Goal: Task Accomplishment & Management: Complete application form

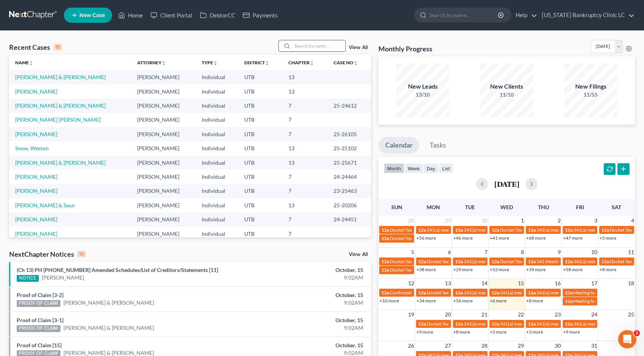
click at [302, 44] on input "search" at bounding box center [318, 45] width 53 height 11
type input "daines"
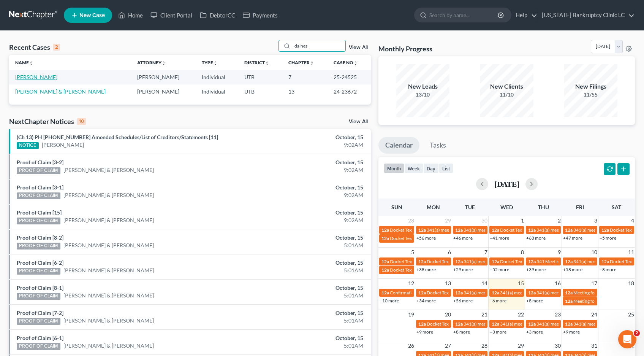
click at [39, 78] on link "[PERSON_NAME]" at bounding box center [36, 77] width 42 height 6
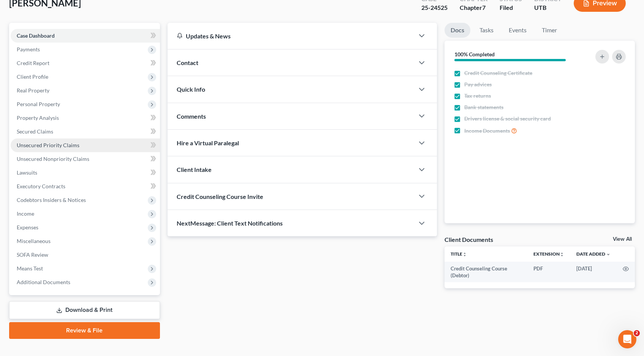
scroll to position [62, 0]
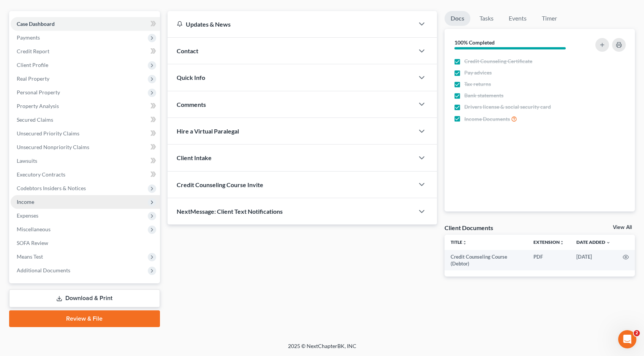
click at [28, 206] on span "Income" at bounding box center [85, 202] width 149 height 14
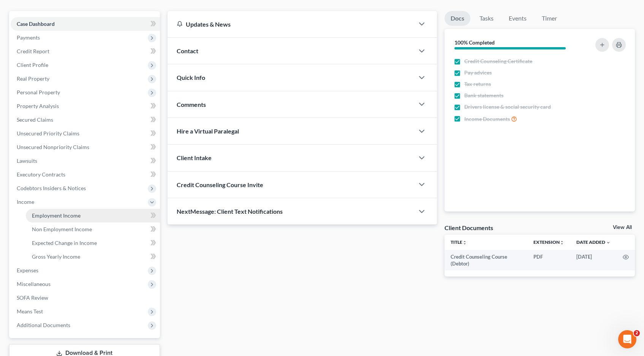
click at [65, 219] on link "Employment Income" at bounding box center [93, 216] width 134 height 14
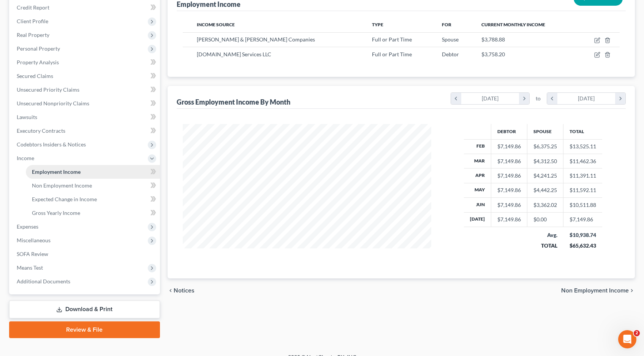
scroll to position [117, 0]
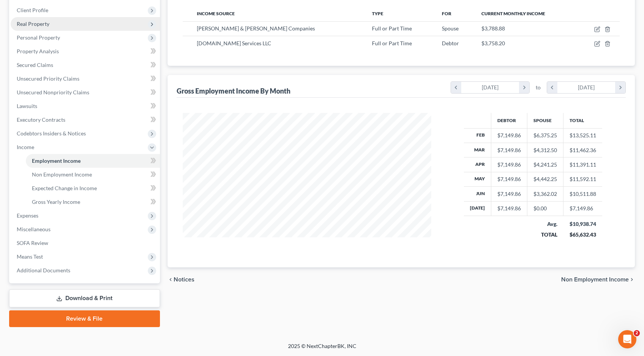
click at [34, 25] on span "Real Property" at bounding box center [33, 24] width 33 height 6
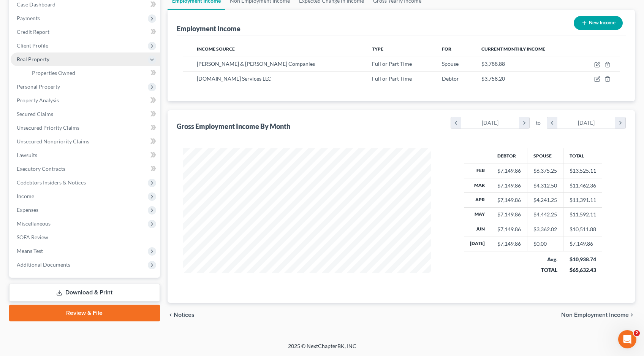
scroll to position [81, 0]
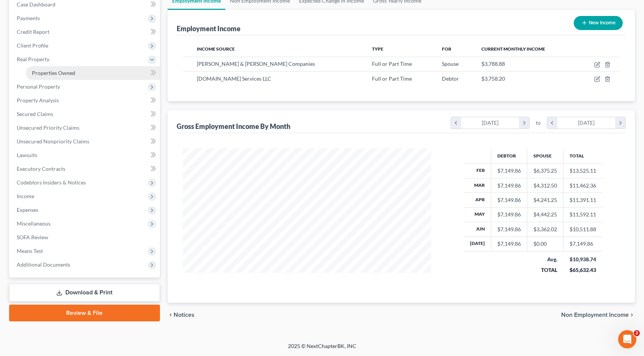
click at [44, 71] on span "Properties Owned" at bounding box center [53, 73] width 43 height 6
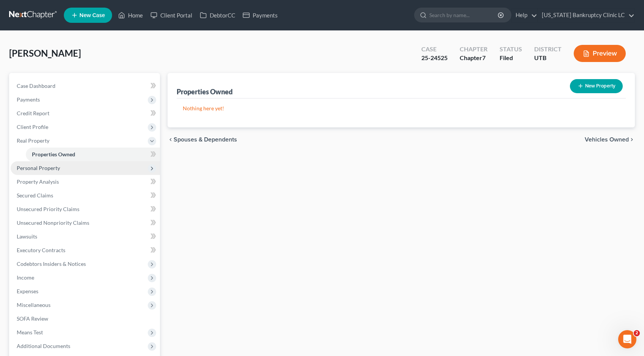
click at [36, 168] on span "Personal Property" at bounding box center [38, 168] width 43 height 6
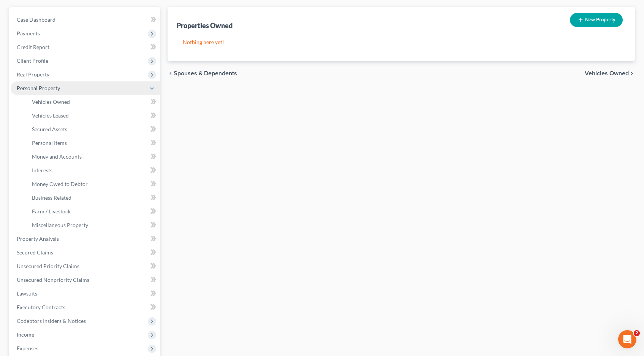
scroll to position [62, 0]
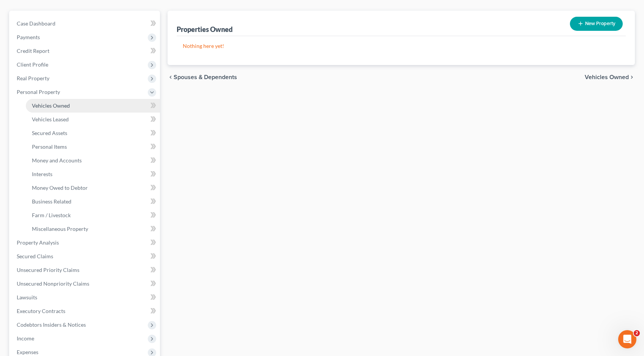
click at [52, 106] on span "Vehicles Owned" at bounding box center [51, 105] width 38 height 6
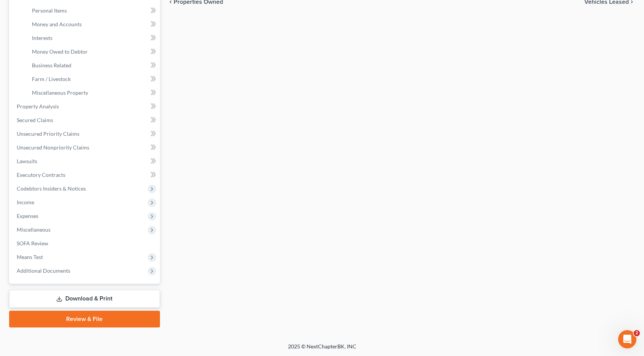
scroll to position [199, 0]
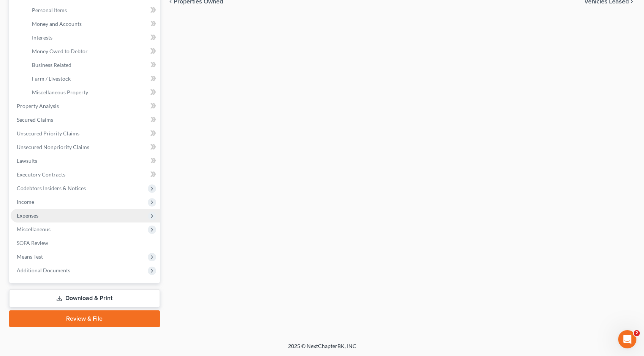
click at [30, 217] on span "Expenses" at bounding box center [28, 215] width 22 height 6
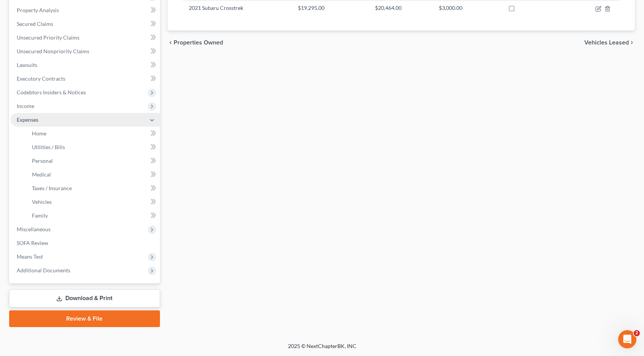
scroll to position [158, 0]
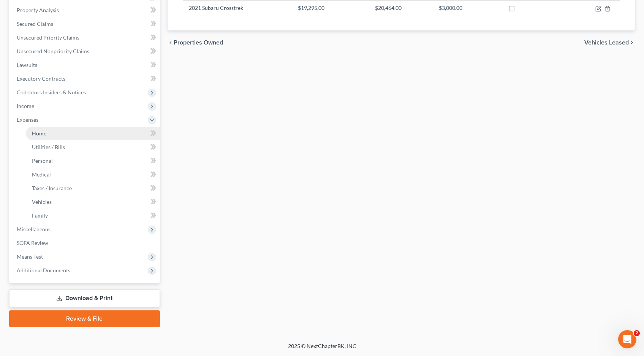
click at [41, 135] on span "Home" at bounding box center [39, 133] width 14 height 6
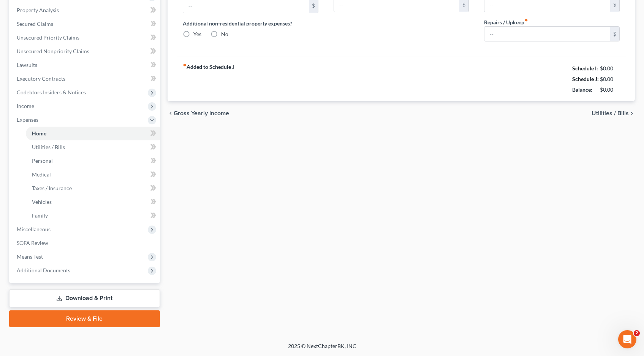
type input "800.00"
type input "0.00"
radio input "true"
type input "0.00"
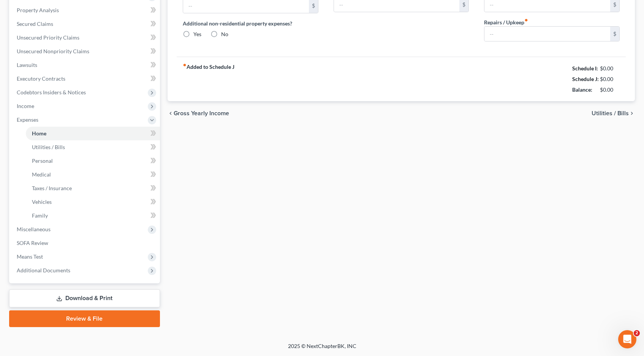
type input "0.00"
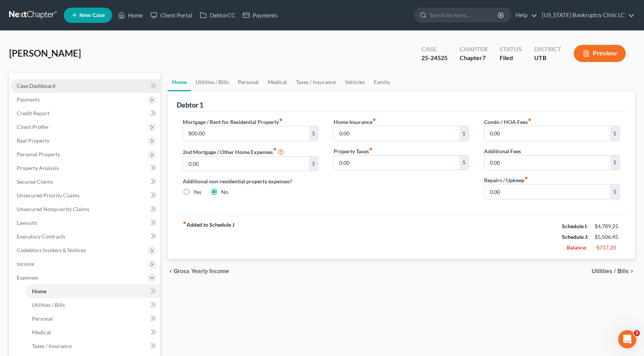
click at [41, 85] on span "Case Dashboard" at bounding box center [36, 85] width 39 height 6
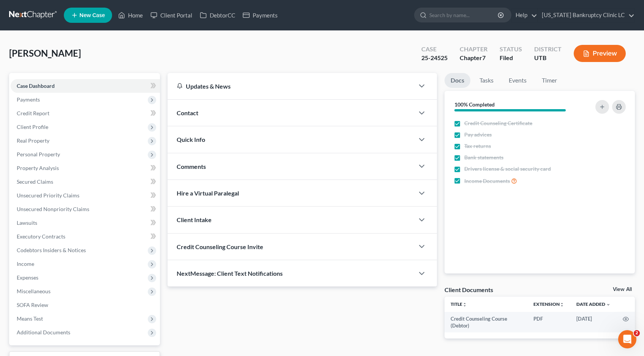
click at [27, 19] on link at bounding box center [33, 15] width 49 height 14
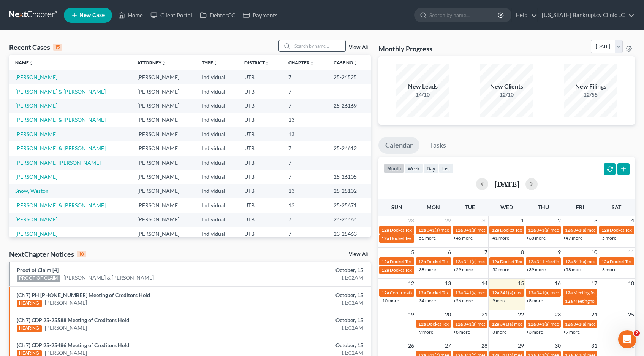
drag, startPoint x: 300, startPoint y: 47, endPoint x: 332, endPoint y: 44, distance: 31.7
click at [301, 47] on input "search" at bounding box center [318, 45] width 53 height 11
type input "jensen"
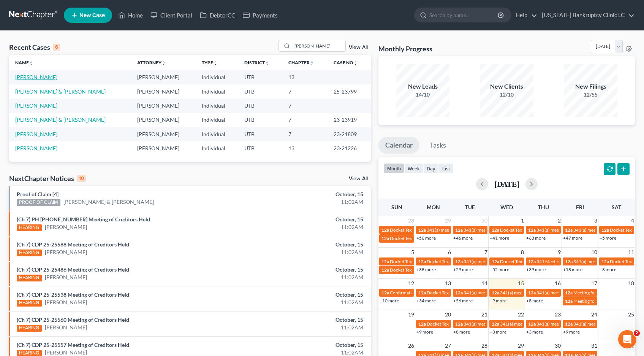
click at [35, 79] on link "Jensen, Jill" at bounding box center [36, 77] width 42 height 6
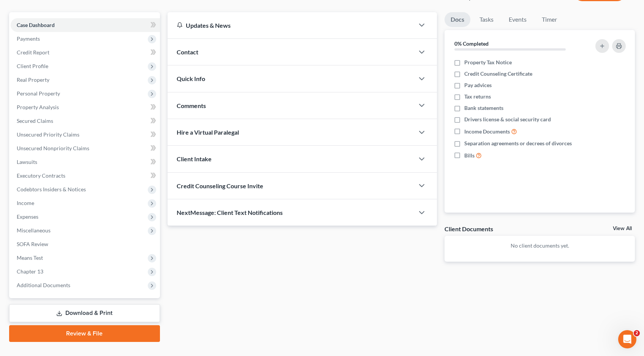
scroll to position [76, 0]
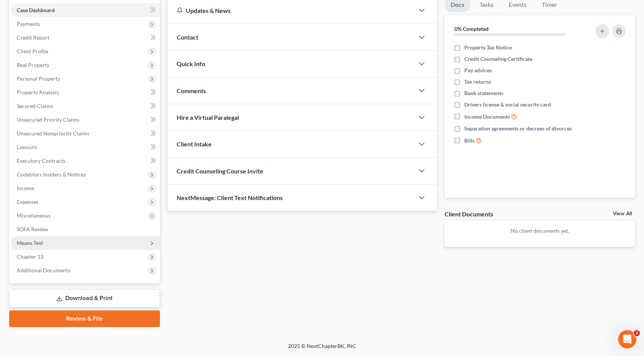
click at [36, 244] on span "Means Test" at bounding box center [30, 242] width 26 height 6
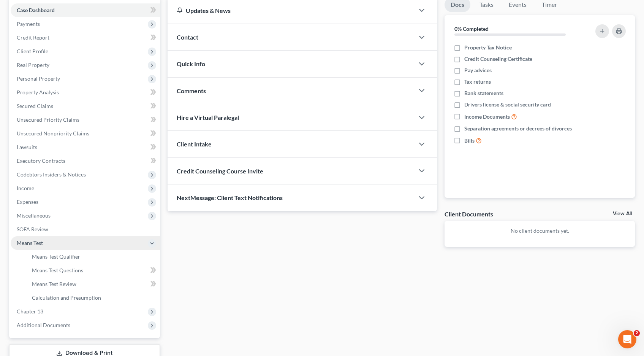
scroll to position [76, 0]
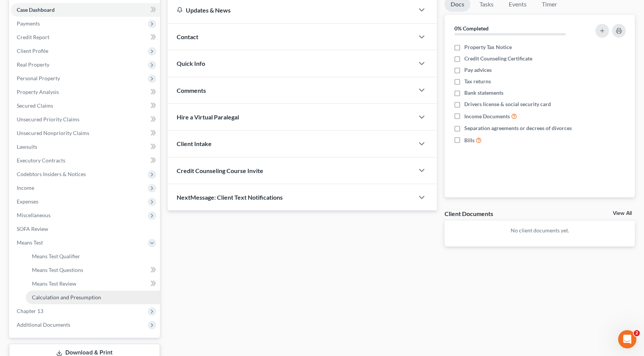
click at [44, 297] on span "Calculation and Presumption" at bounding box center [66, 297] width 69 height 6
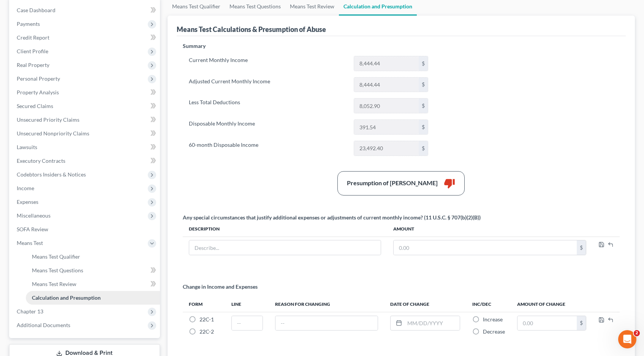
scroll to position [80, 0]
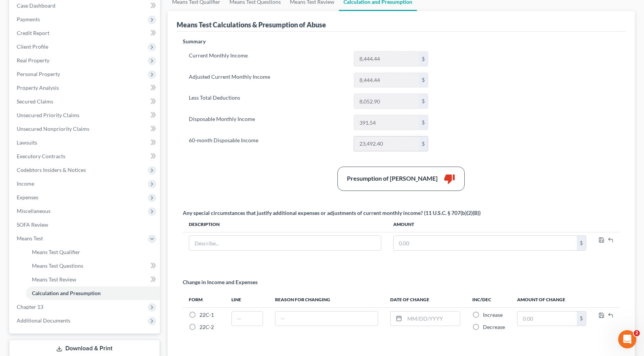
drag, startPoint x: 385, startPoint y: 144, endPoint x: 355, endPoint y: 145, distance: 30.0
click at [355, 145] on input "23,492.40" at bounding box center [386, 143] width 65 height 14
click at [28, 306] on span "Chapter 13" at bounding box center [30, 306] width 27 height 6
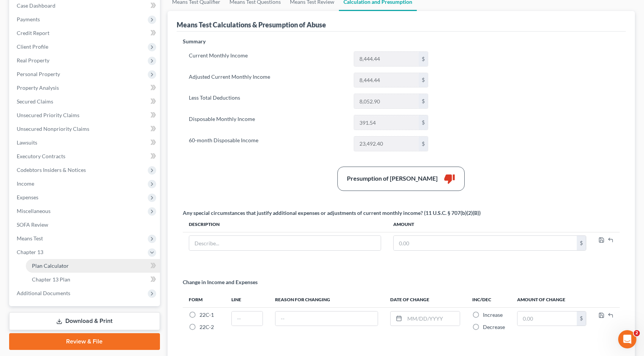
click at [48, 266] on span "Plan Calculator" at bounding box center [50, 265] width 37 height 6
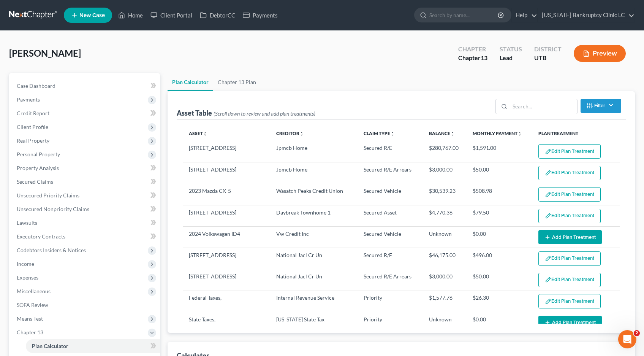
select select "59"
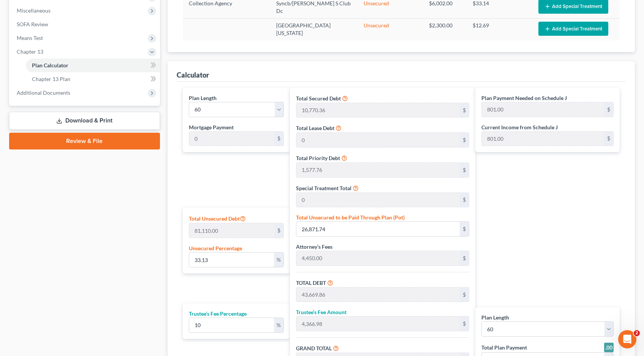
scroll to position [283, 0]
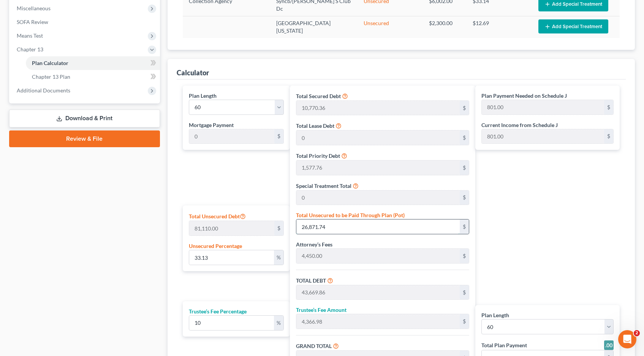
click at [329, 226] on input "26,871.74" at bounding box center [377, 226] width 163 height 14
paste input "3,492.40"
type input "28.96362963876218"
type input "23,492.40"
type input "40,290.52"
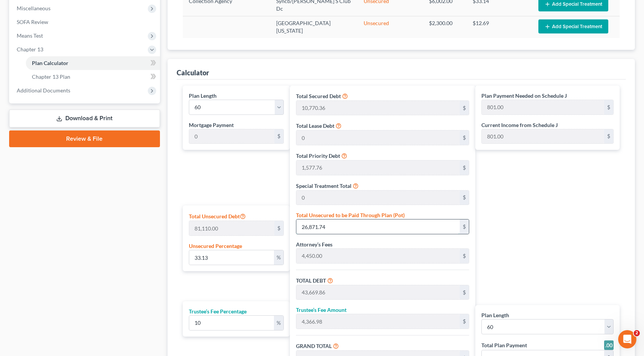
type input "4,029.05"
type input "44,319.57"
type input "739.00"
type input "23,492.40"
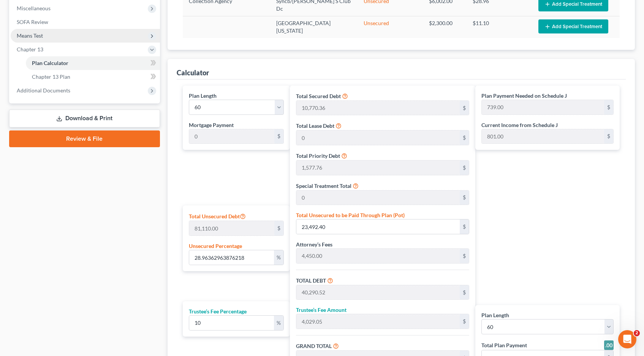
click at [33, 36] on span "Means Test" at bounding box center [30, 35] width 26 height 6
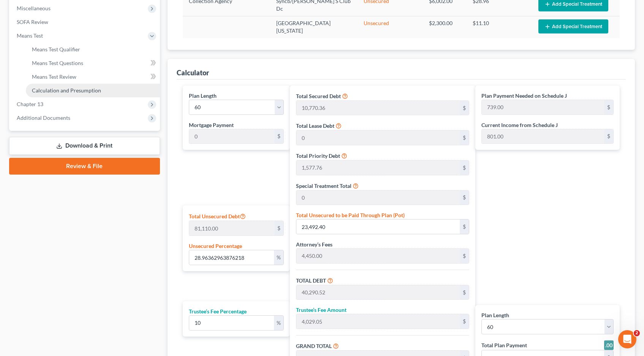
click at [48, 91] on span "Calculation and Presumption" at bounding box center [66, 90] width 69 height 6
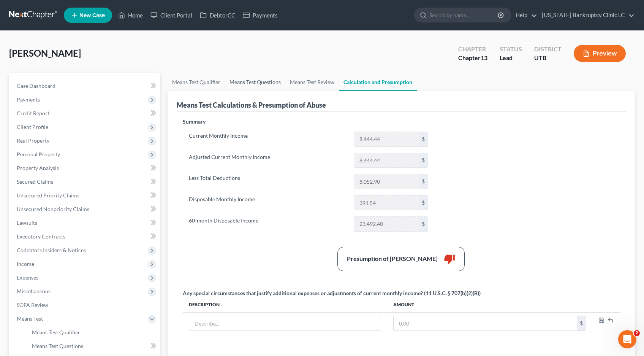
click at [252, 83] on link "Means Test Questions" at bounding box center [255, 82] width 60 height 18
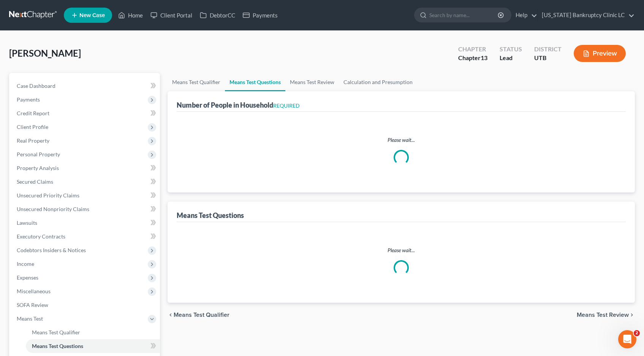
select select "0"
select select "60"
select select "0"
select select "60"
select select "0"
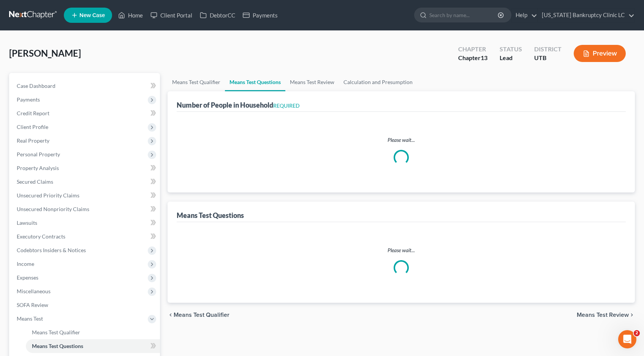
select select "60"
select select "1"
select select "60"
select select "1"
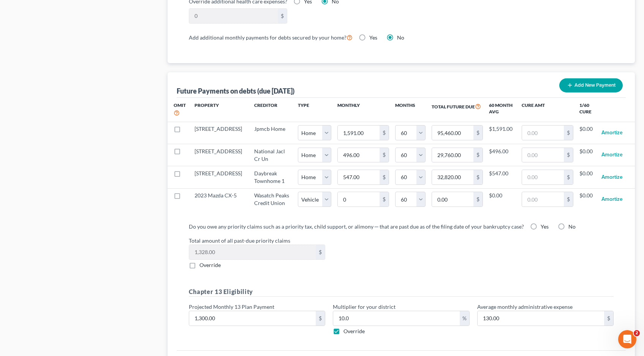
scroll to position [775, 0]
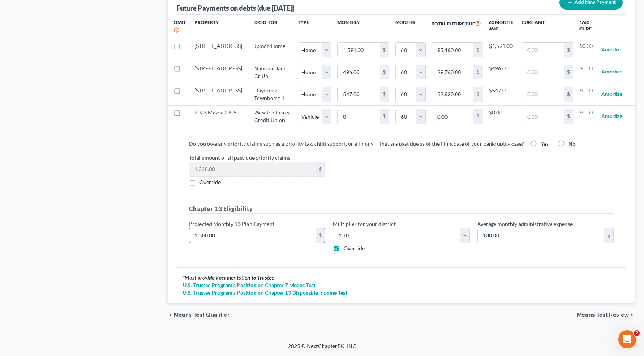
click at [219, 234] on input "1,300.00" at bounding box center [252, 235] width 127 height 14
type input "7"
type input "0.70"
type input "73"
type input "7.30"
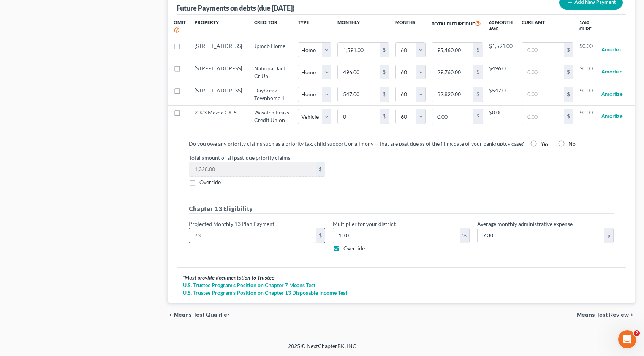
type input "739"
type input "73.90"
type input "739.00"
click at [608, 316] on span "Means Test Review" at bounding box center [603, 315] width 52 height 6
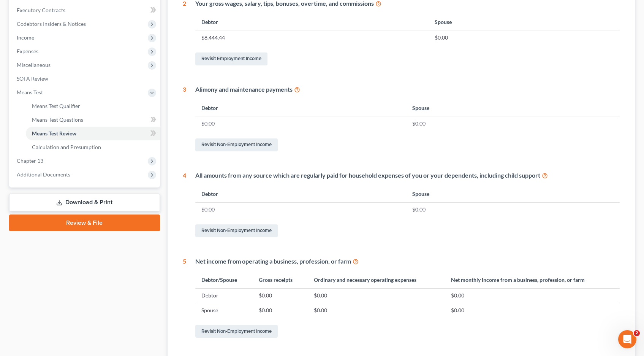
scroll to position [290, 0]
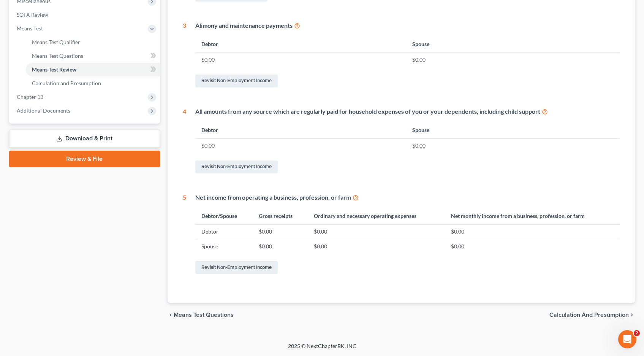
click at [583, 317] on span "Calculation and Presumption" at bounding box center [588, 315] width 79 height 6
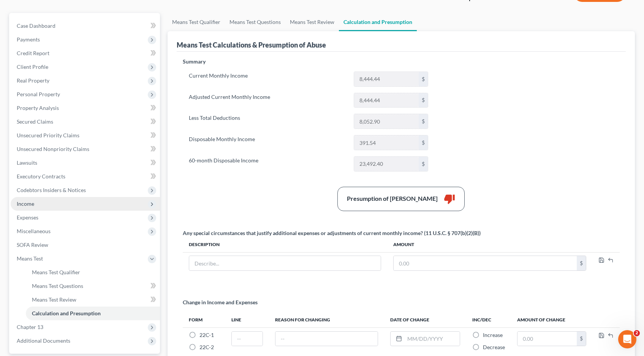
scroll to position [136, 0]
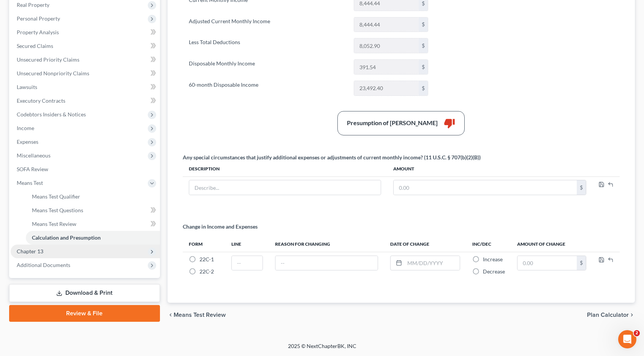
click at [36, 252] on span "Chapter 13" at bounding box center [30, 251] width 27 height 6
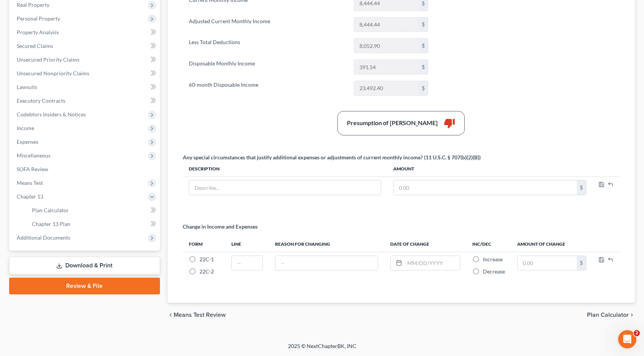
scroll to position [135, 0]
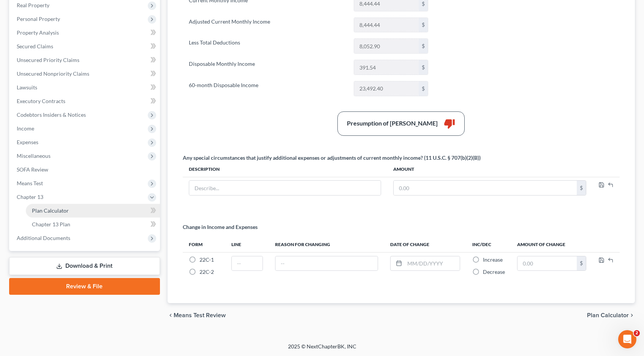
click at [45, 210] on span "Plan Calculator" at bounding box center [50, 210] width 37 height 6
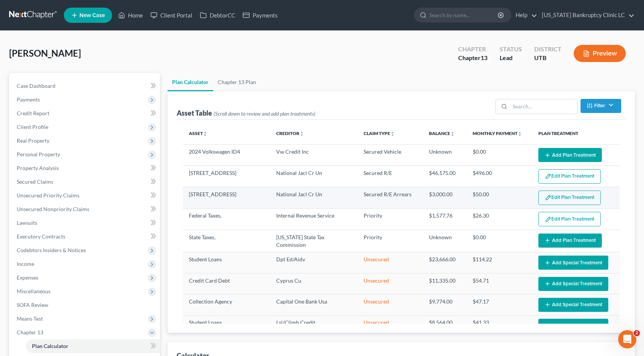
select select "59"
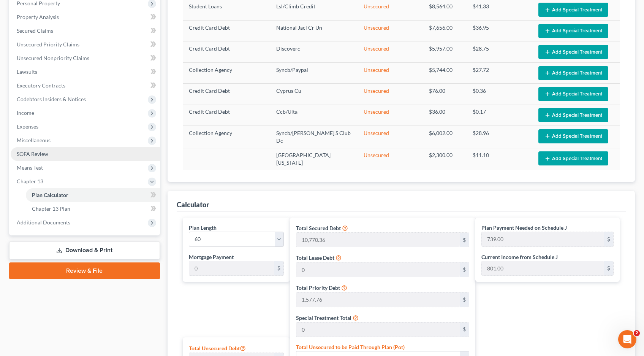
scroll to position [149, 0]
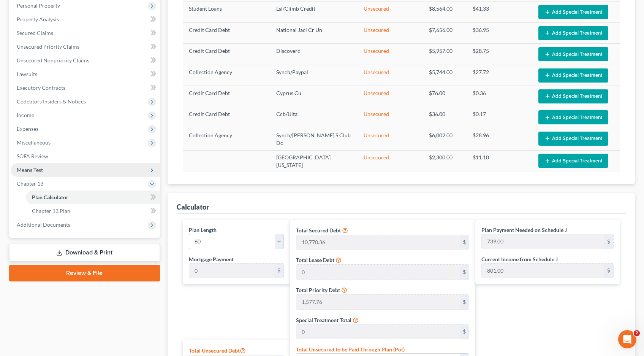
click at [28, 169] on span "Means Test" at bounding box center [30, 169] width 26 height 6
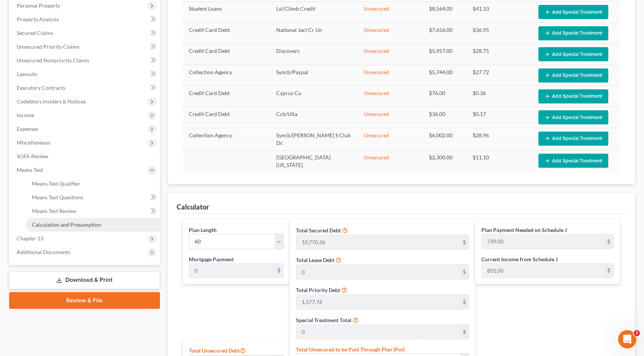
click at [52, 226] on span "Calculation and Presumption" at bounding box center [66, 224] width 69 height 6
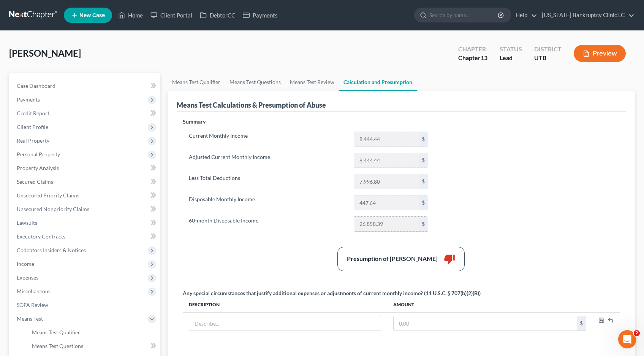
drag, startPoint x: 384, startPoint y: 223, endPoint x: 354, endPoint y: 225, distance: 29.3
click at [354, 225] on input "26,858.39" at bounding box center [386, 224] width 65 height 14
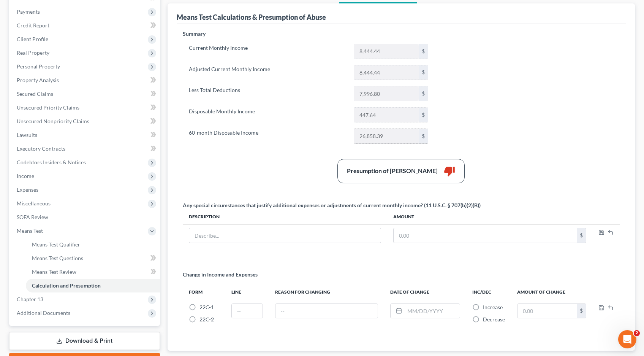
scroll to position [136, 0]
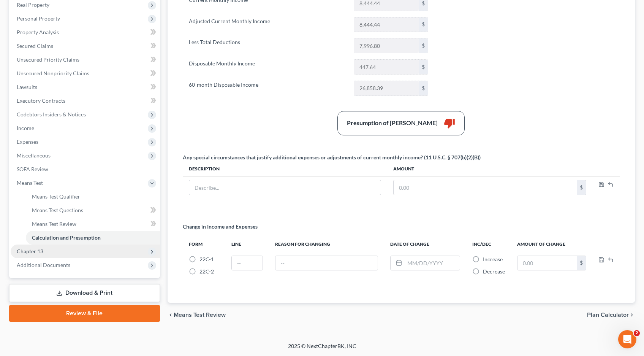
click at [28, 251] on span "Chapter 13" at bounding box center [30, 251] width 27 height 6
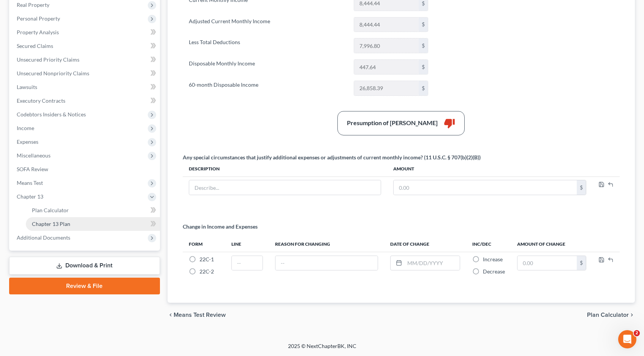
click at [46, 226] on span "Chapter 13 Plan" at bounding box center [51, 223] width 38 height 6
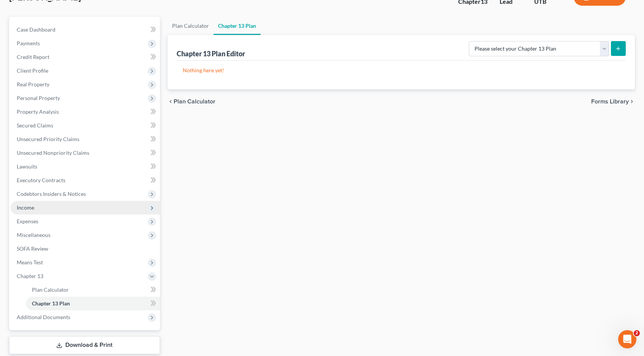
scroll to position [103, 0]
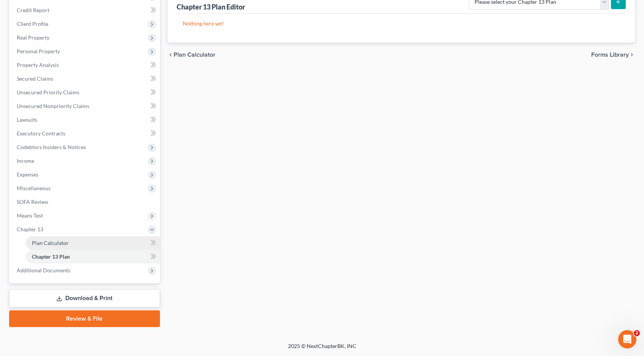
click at [52, 242] on span "Plan Calculator" at bounding box center [50, 242] width 37 height 6
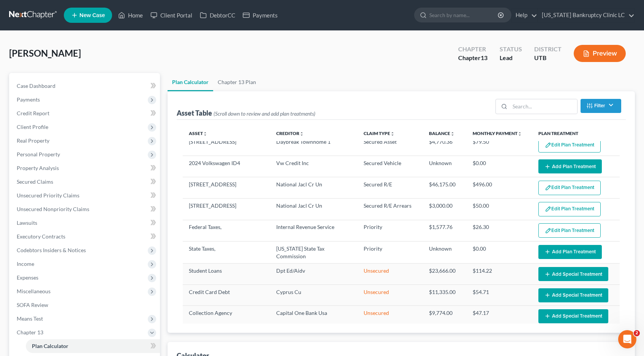
scroll to position [247, 0]
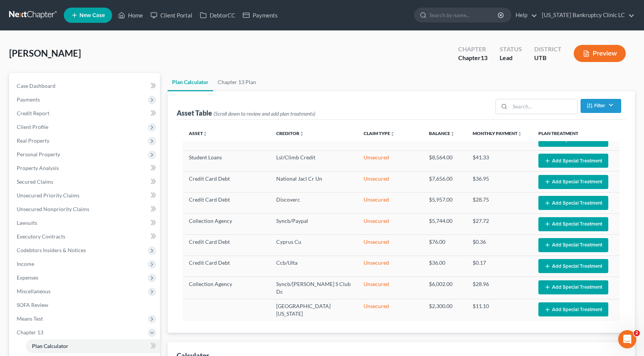
select select "59"
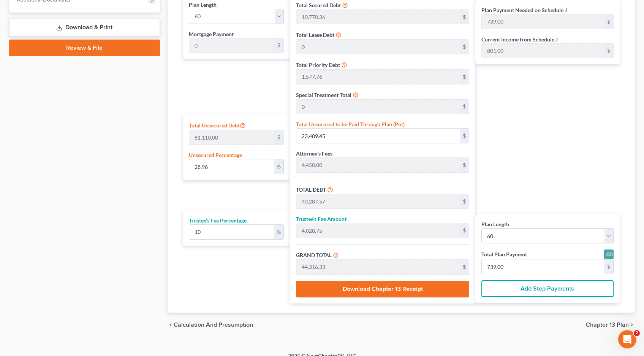
scroll to position [383, 0]
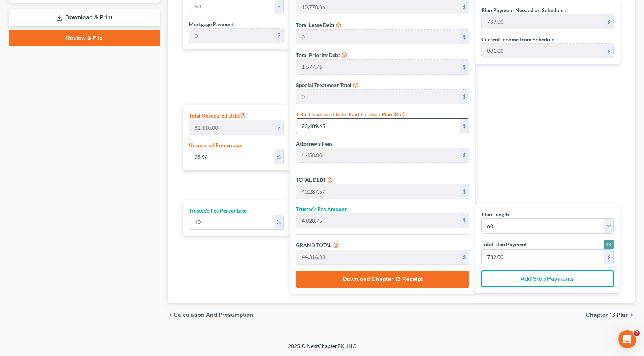
click at [329, 127] on input "23,489.45" at bounding box center [377, 126] width 163 height 14
paste input "6,858.39"
type input "33.11353717174208"
type input "26,858.39"
type input "43,656.51"
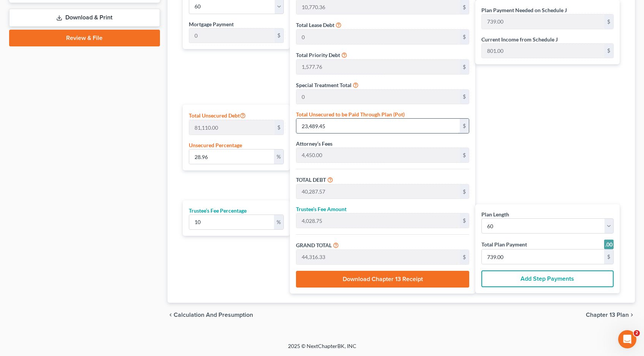
type input "4,365.65"
type input "48,022.16"
type input "800.00"
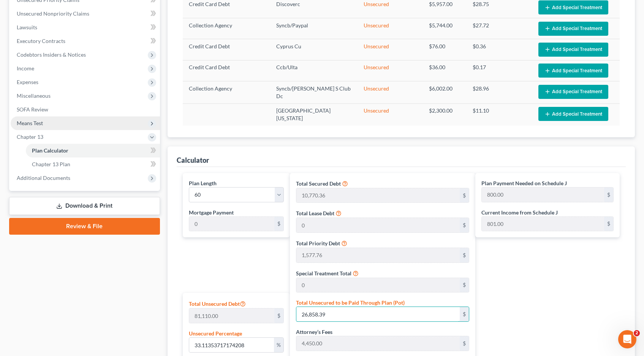
scroll to position [195, 0]
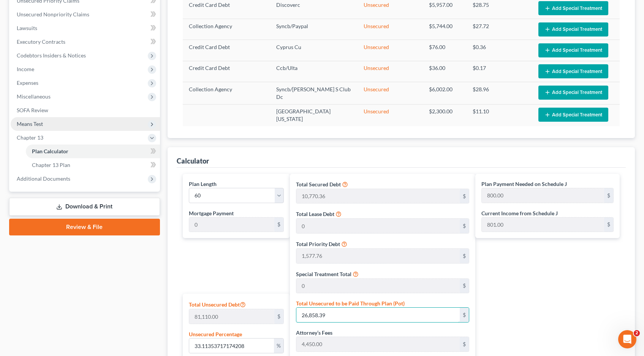
type input "26,858.39"
click at [33, 123] on span "Means Test" at bounding box center [30, 123] width 26 height 6
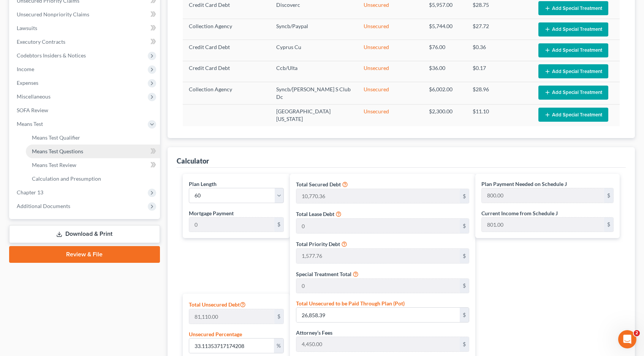
click at [45, 152] on span "Means Test Questions" at bounding box center [57, 151] width 51 height 6
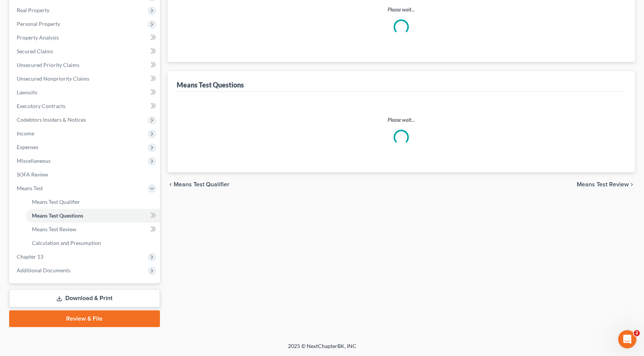
select select "0"
select select "60"
select select "0"
select select "60"
select select "0"
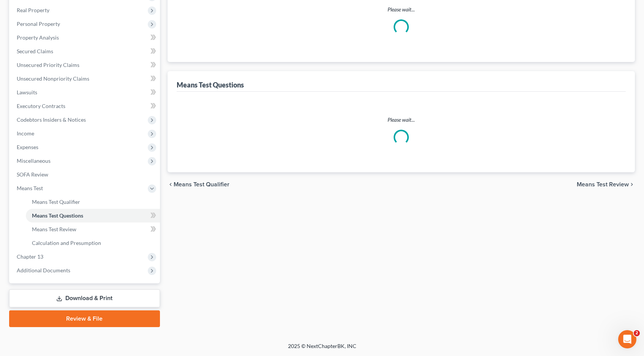
select select "60"
select select "1"
select select "60"
select select "1"
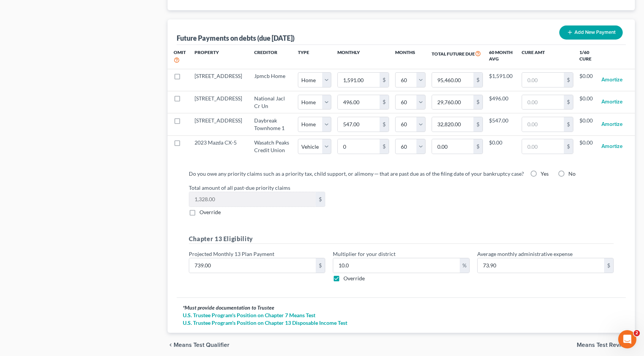
scroll to position [775, 0]
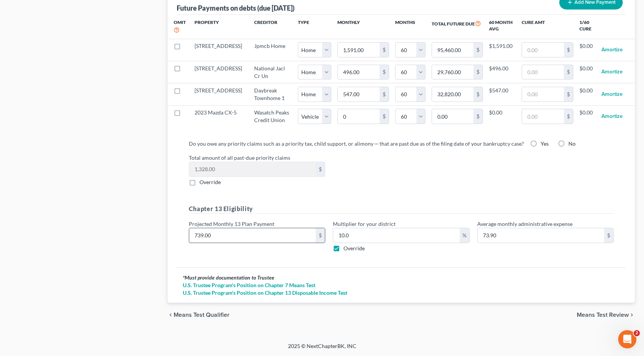
click at [214, 234] on input "739.00" at bounding box center [252, 235] width 127 height 14
type input "8"
type input "0.80"
type input "80"
type input "8.00"
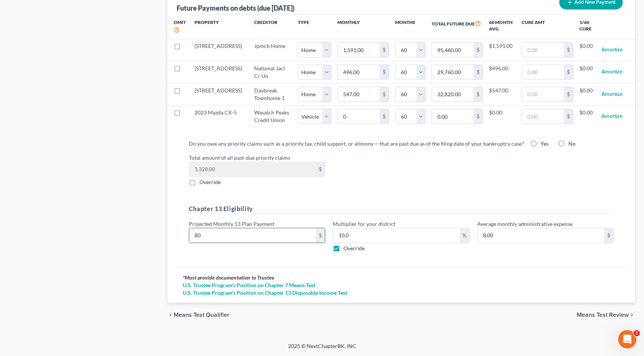
type input "800"
type input "80.00"
type input "800.00"
click at [608, 312] on span "Means Test Review" at bounding box center [603, 315] width 52 height 6
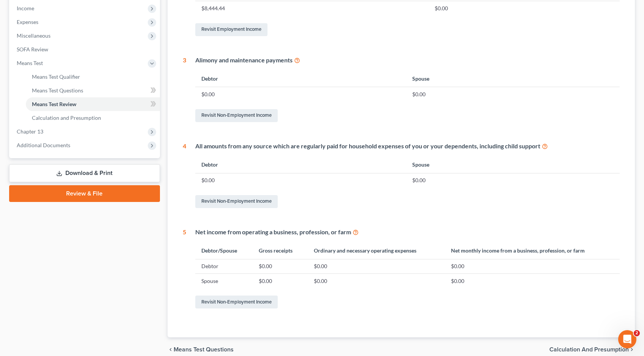
scroll to position [290, 0]
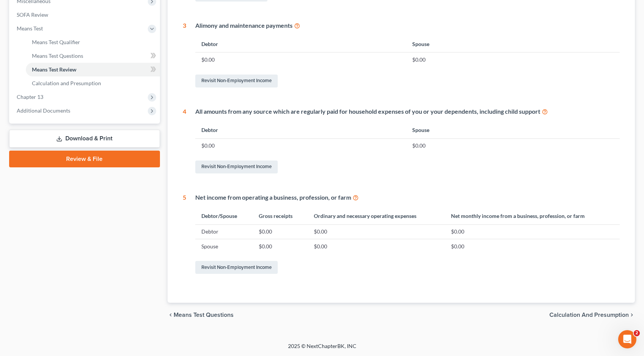
click at [585, 314] on span "Calculation and Presumption" at bounding box center [588, 315] width 79 height 6
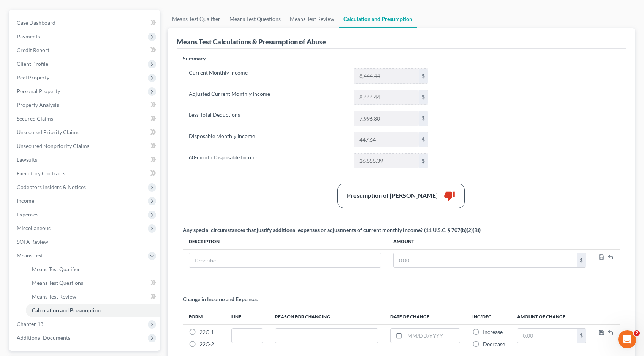
scroll to position [136, 0]
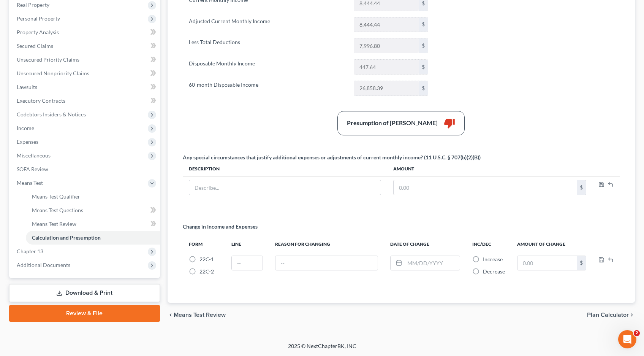
click at [82, 294] on link "Download & Print" at bounding box center [84, 293] width 151 height 18
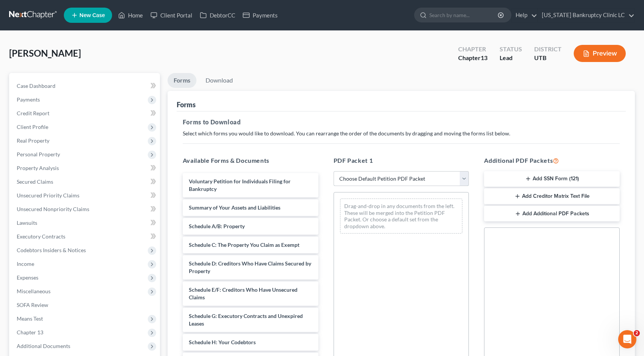
click at [465, 178] on select "Choose Default Petition PDF Packet Complete Bankruptcy Petition (all forms and …" at bounding box center [402, 178] width 136 height 15
select select "0"
click at [334, 171] on select "Choose Default Petition PDF Packet Complete Bankruptcy Petition (all forms and …" at bounding box center [402, 178] width 136 height 15
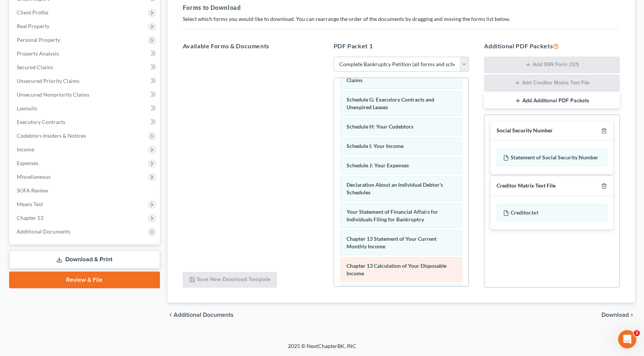
scroll to position [141, 0]
click at [622, 316] on span "Download" at bounding box center [614, 315] width 27 height 6
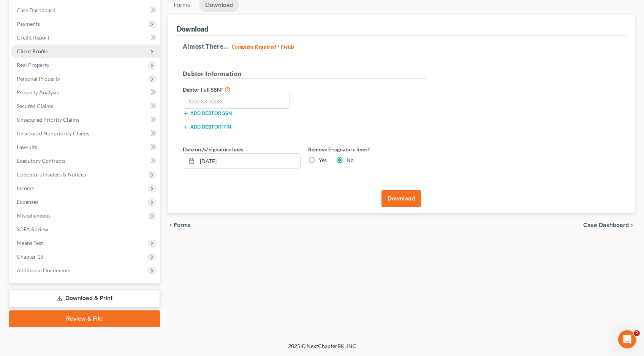
scroll to position [0, 0]
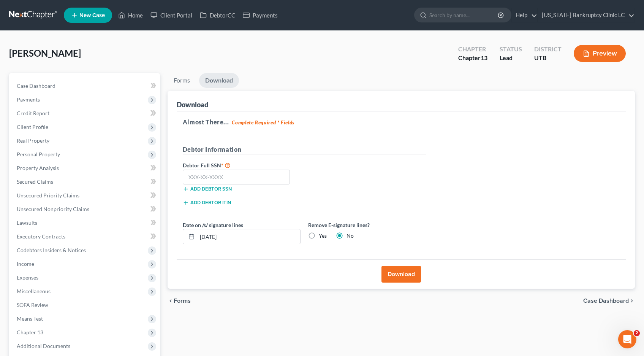
click at [29, 15] on link at bounding box center [33, 15] width 49 height 14
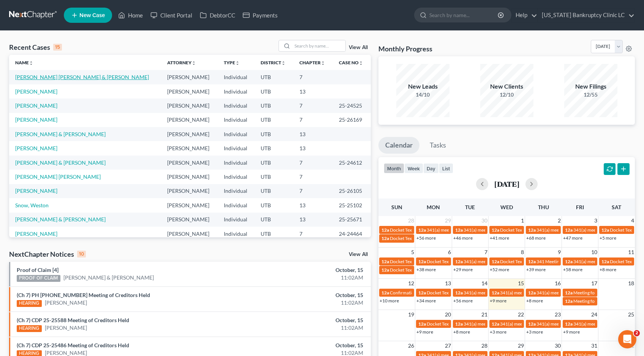
click at [47, 78] on link "Sosa Neri, Miguel & Sosa, Carmen" at bounding box center [82, 77] width 134 height 6
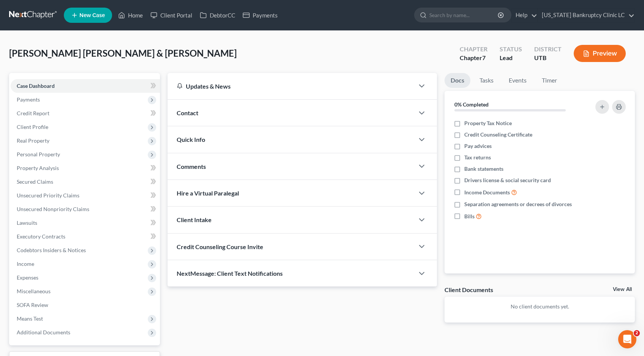
click at [23, 14] on link at bounding box center [33, 15] width 49 height 14
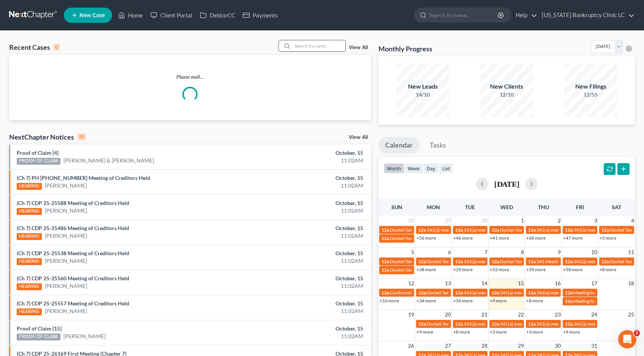
click at [308, 47] on input "search" at bounding box center [318, 45] width 53 height 11
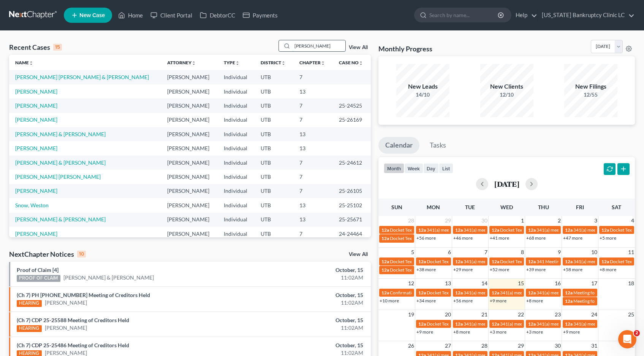
type input "sosa"
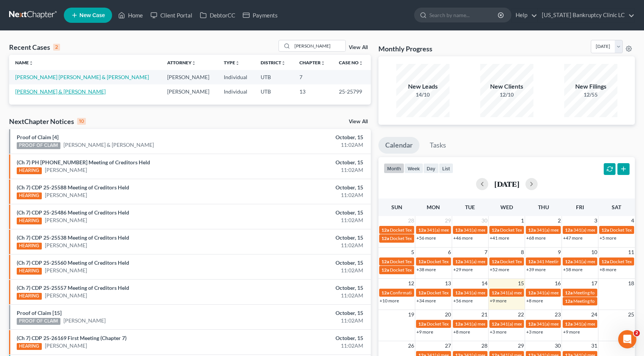
click at [46, 90] on link "Sosa, Sasha & Mario" at bounding box center [60, 91] width 90 height 6
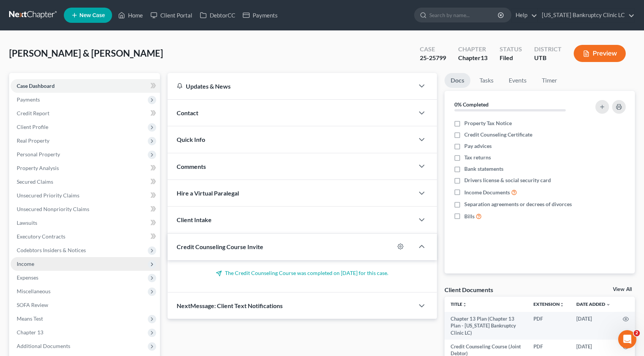
click at [29, 265] on span "Income" at bounding box center [25, 263] width 17 height 6
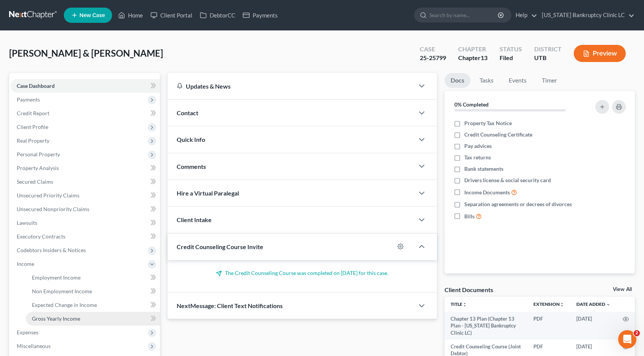
click at [49, 317] on span "Gross Yearly Income" at bounding box center [56, 318] width 48 height 6
